Goal: Transaction & Acquisition: Subscribe to service/newsletter

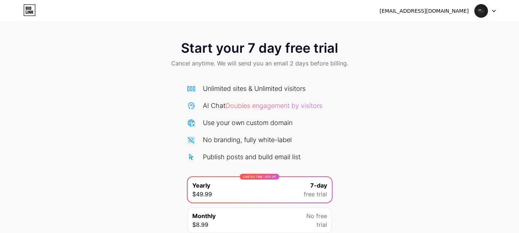
click at [451, 9] on div "[EMAIL_ADDRESS][DOMAIN_NAME]" at bounding box center [423, 11] width 89 height 8
click at [493, 15] on div at bounding box center [484, 10] width 21 height 13
click at [484, 8] on img at bounding box center [481, 11] width 14 height 14
click at [27, 8] on icon at bounding box center [27, 8] width 2 height 3
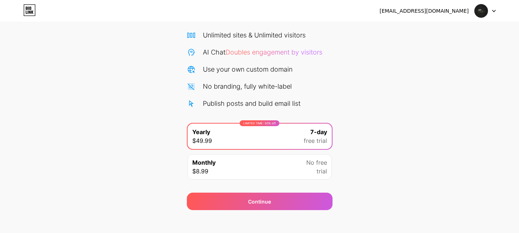
scroll to position [60, 0]
